Goal: Information Seeking & Learning: Learn about a topic

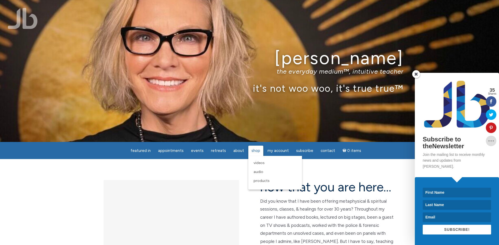
click at [252, 150] on span "Shop" at bounding box center [256, 150] width 9 height 5
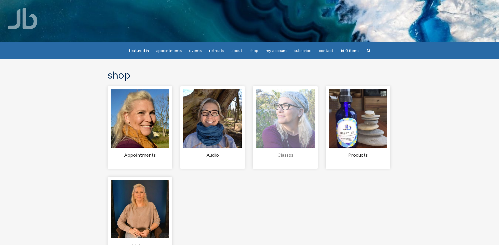
click at [294, 159] on h2 "Classes (1)" at bounding box center [285, 155] width 58 height 6
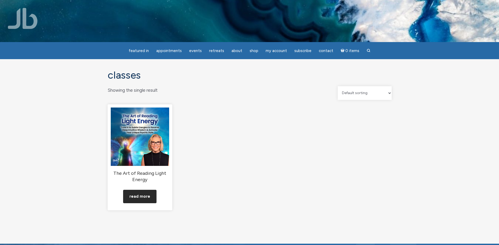
click at [143, 201] on link "Read more" at bounding box center [139, 196] width 33 height 13
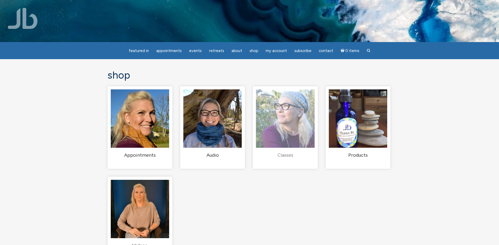
click at [288, 159] on h2 "Classes (1)" at bounding box center [285, 155] width 58 height 6
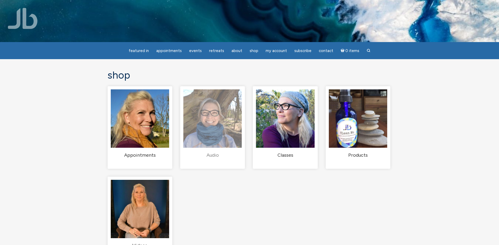
click at [217, 156] on link "Audio (36)" at bounding box center [212, 123] width 58 height 69
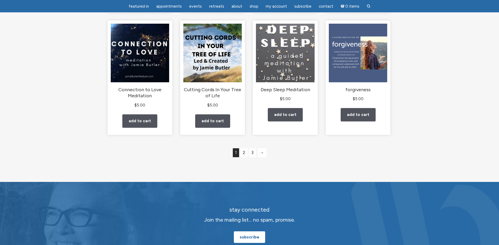
scroll to position [442, 0]
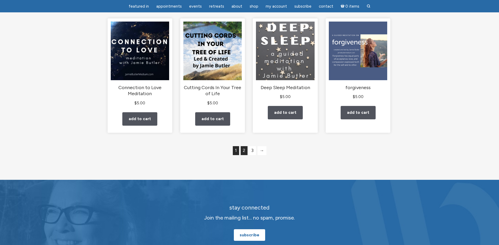
click at [244, 154] on link "2" at bounding box center [244, 150] width 7 height 9
